Goal: Transaction & Acquisition: Purchase product/service

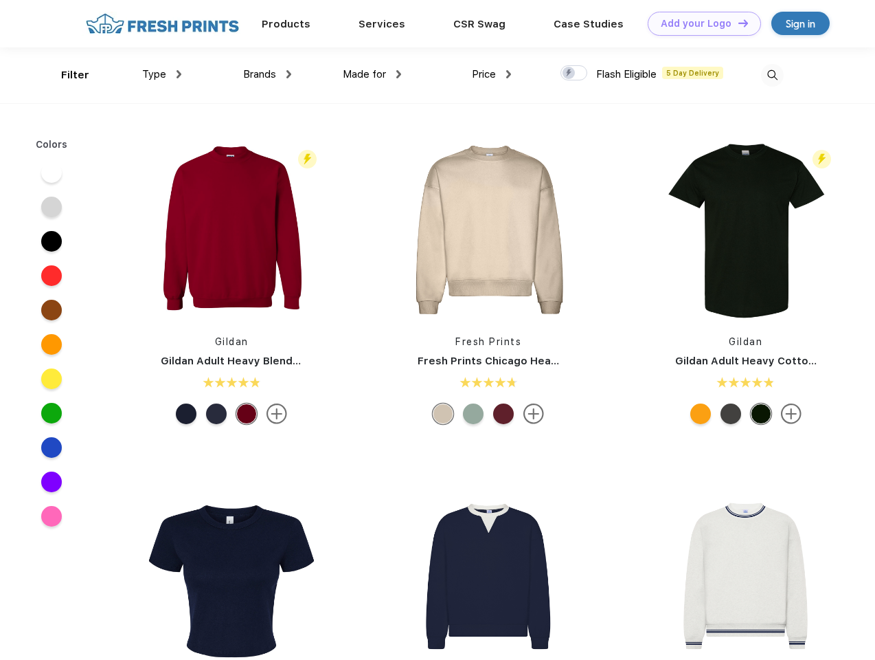
click at [699, 23] on link "Add your Logo Design Tool" at bounding box center [704, 24] width 113 height 24
click at [0, 0] on div "Design Tool" at bounding box center [0, 0] width 0 height 0
click at [737, 23] on link "Add your Logo Design Tool" at bounding box center [704, 24] width 113 height 24
click at [66, 75] on div "Filter" at bounding box center [75, 75] width 28 height 16
click at [162, 74] on span "Type" at bounding box center [154, 74] width 24 height 12
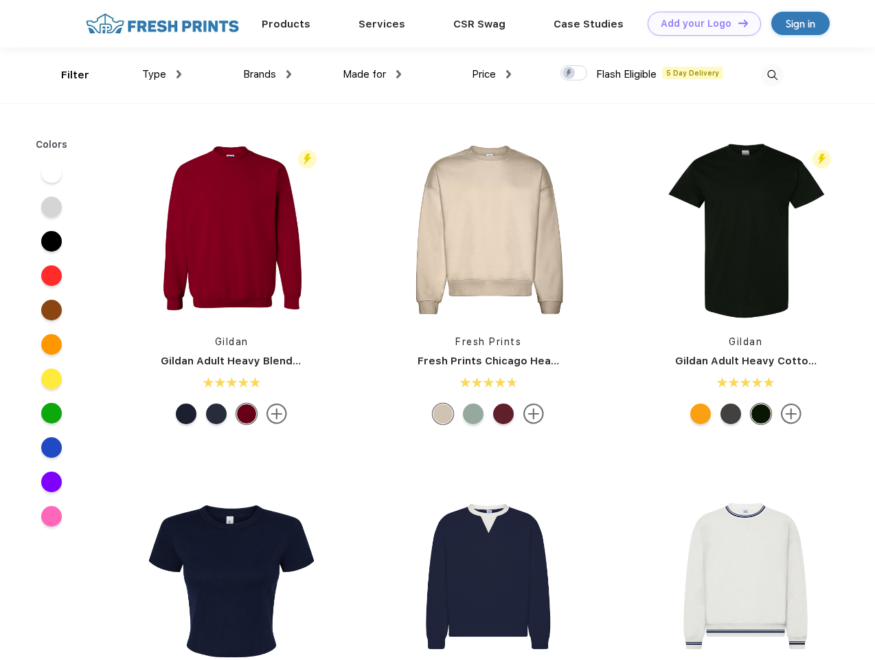
click at [267, 74] on span "Brands" at bounding box center [259, 74] width 33 height 12
click at [372, 74] on span "Made for" at bounding box center [364, 74] width 43 height 12
click at [492, 74] on span "Price" at bounding box center [484, 74] width 24 height 12
click at [574, 74] on div at bounding box center [574, 72] width 27 height 15
click at [570, 74] on input "checkbox" at bounding box center [565, 69] width 9 height 9
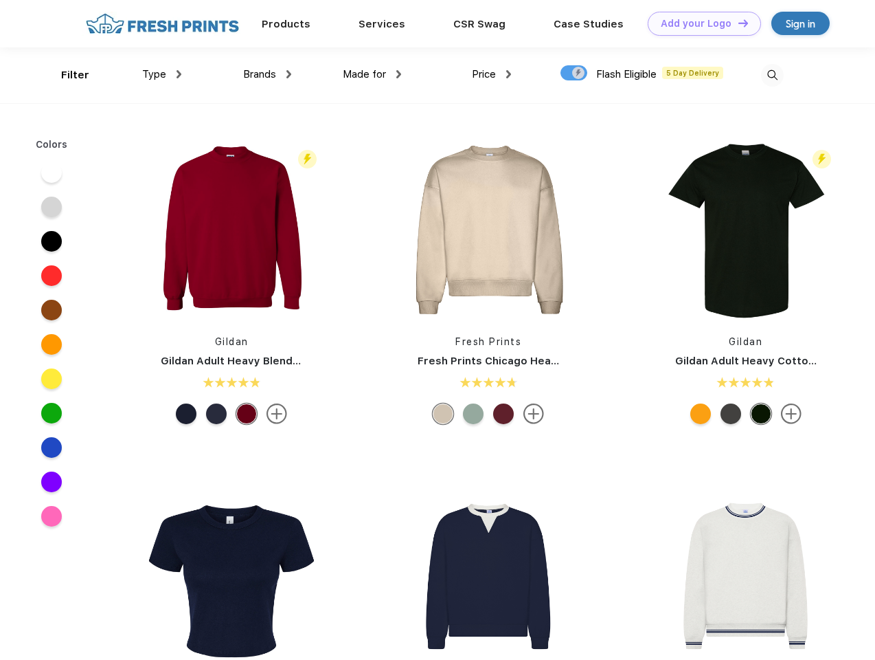
click at [772, 75] on img at bounding box center [772, 75] width 23 height 23
